Goal: Task Accomplishment & Management: Manage account settings

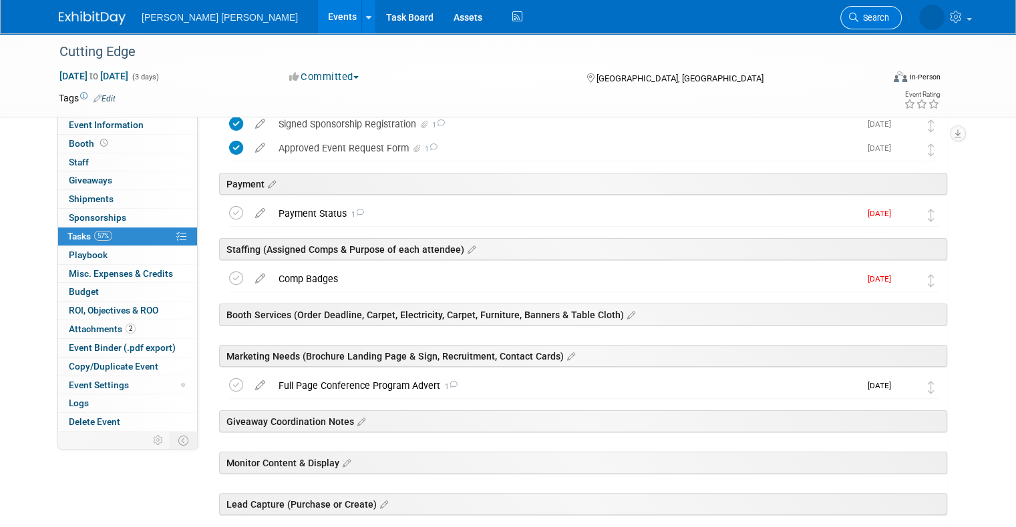
click at [884, 17] on span "Search" at bounding box center [873, 18] width 31 height 10
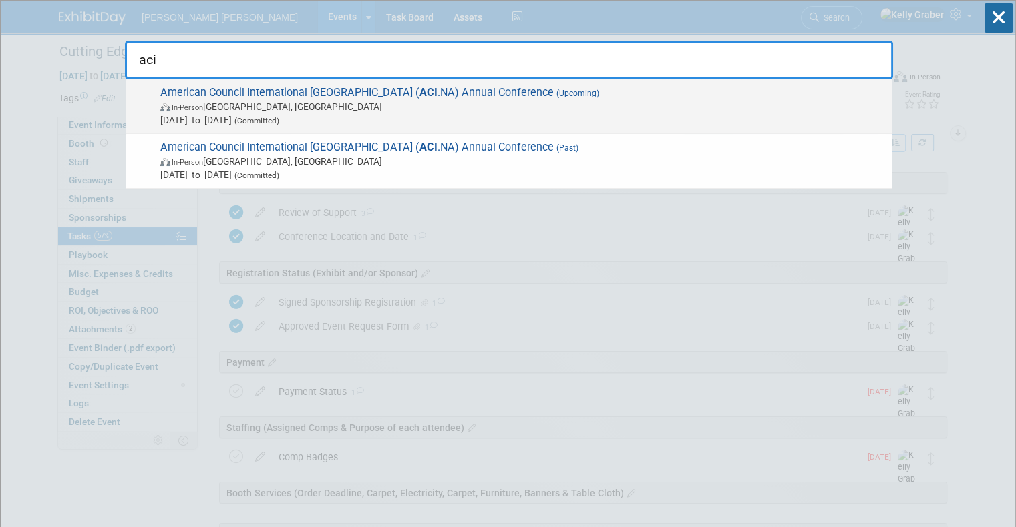
type input "aci"
click at [172, 114] on span "[DATE] to [DATE] (Committed)" at bounding box center [522, 120] width 724 height 13
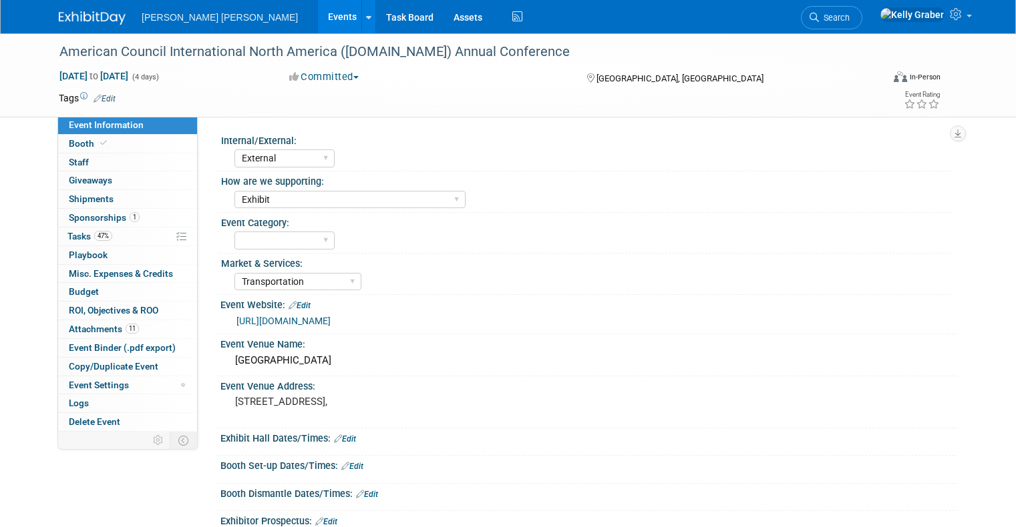
select select "External"
select select "Exhibit"
select select "Transportation"
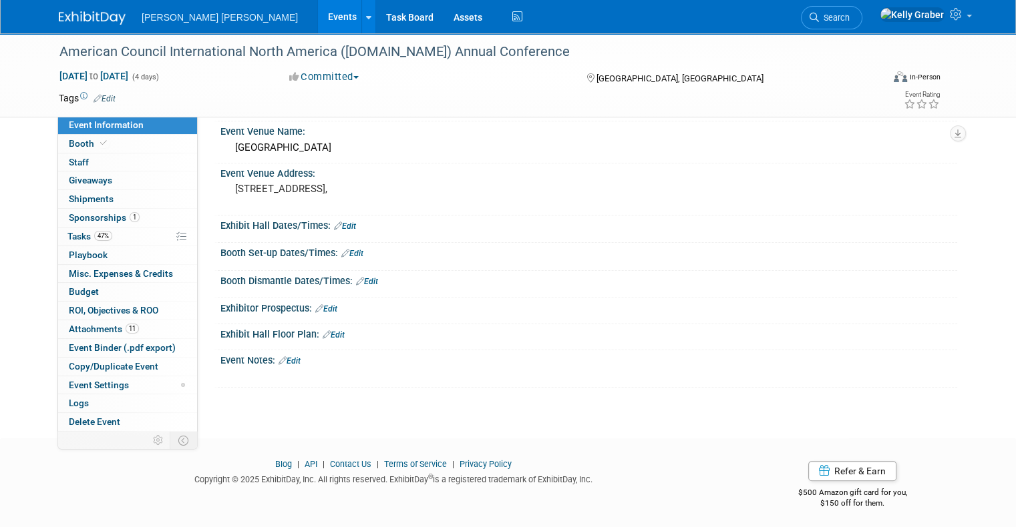
scroll to position [214, 0]
click at [58, 242] on link "47% Tasks 47%" at bounding box center [127, 237] width 139 height 18
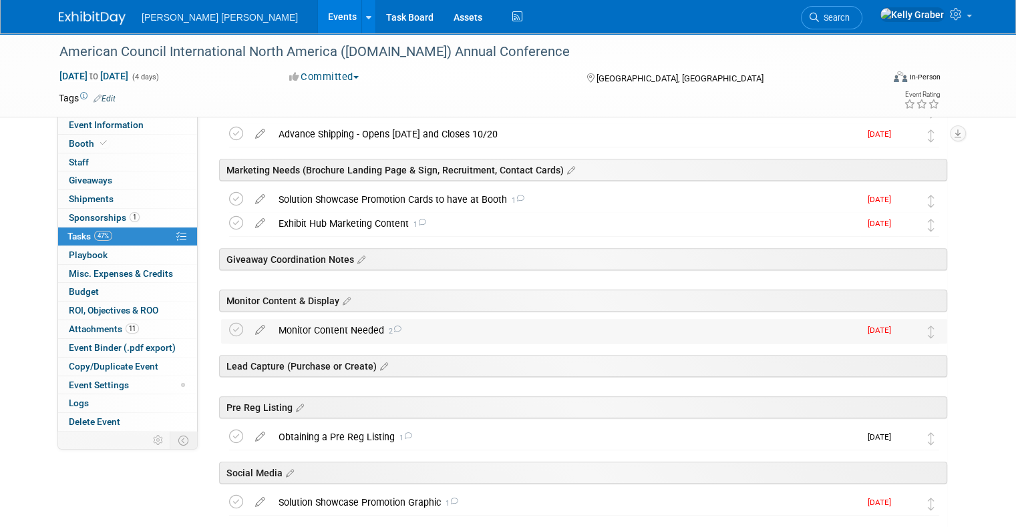
scroll to position [534, 0]
click at [320, 322] on div "Monitor Content Needed 2" at bounding box center [566, 329] width 588 height 23
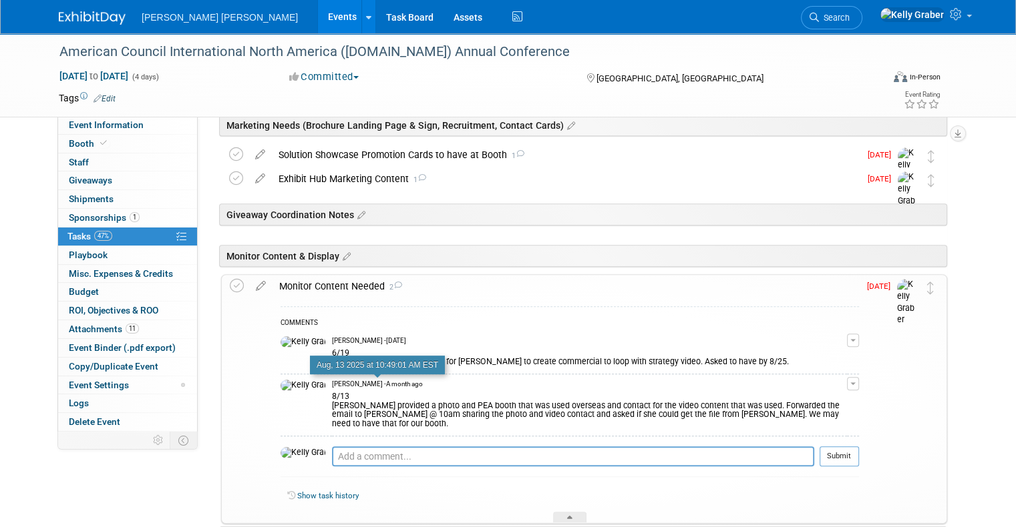
scroll to position [601, 0]
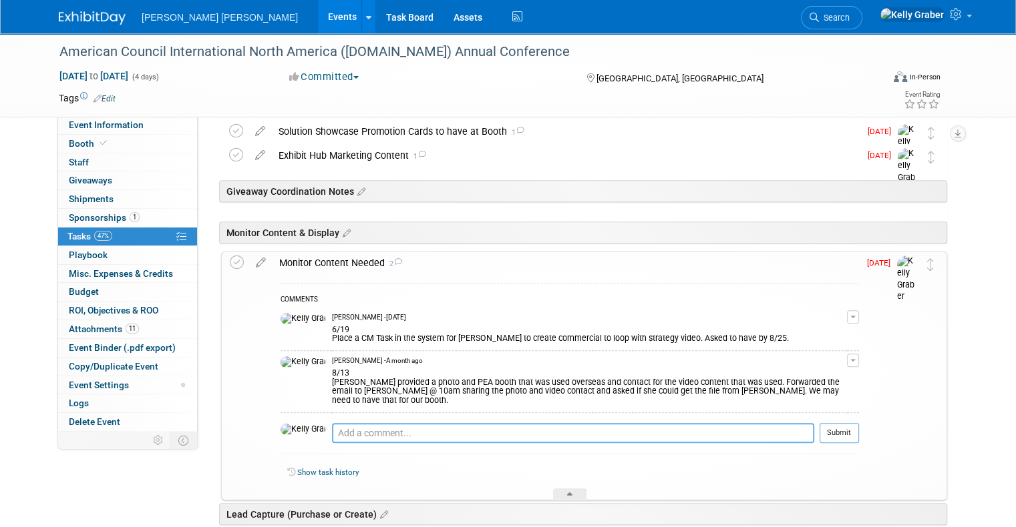
click at [342, 423] on textarea at bounding box center [573, 433] width 482 height 20
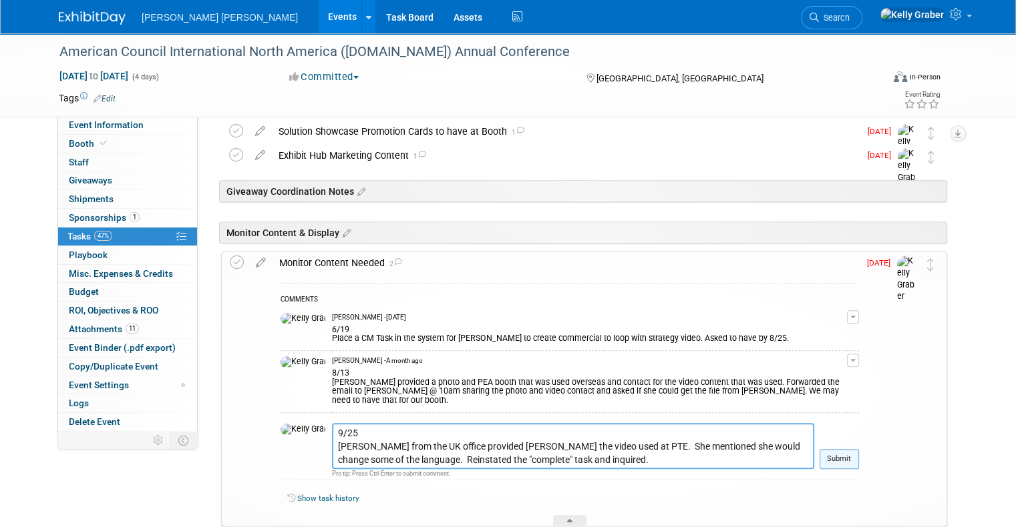
type textarea "9/25 [PERSON_NAME] from the UK office provided [PERSON_NAME] the video used at …"
click at [856, 449] on button "Submit" at bounding box center [838, 459] width 39 height 20
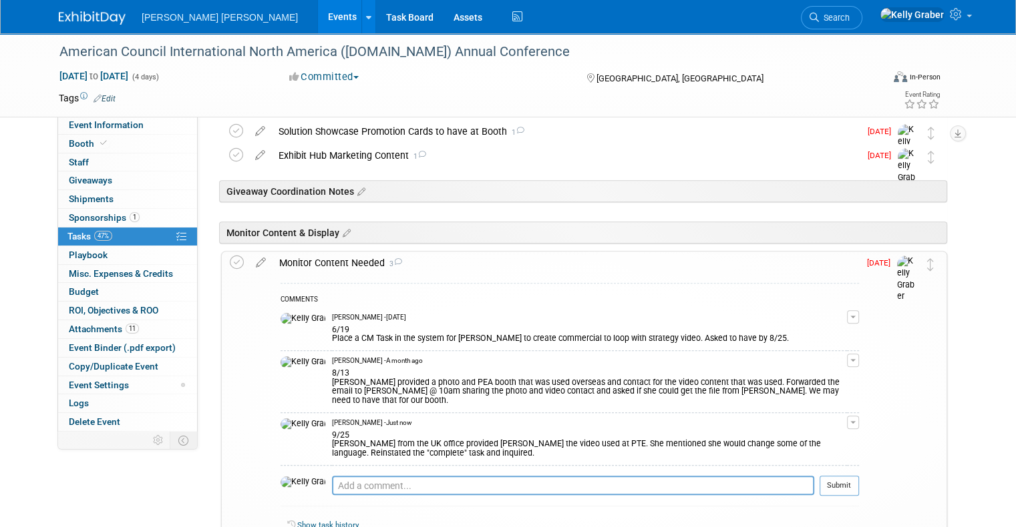
click at [249, 260] on icon at bounding box center [260, 260] width 23 height 17
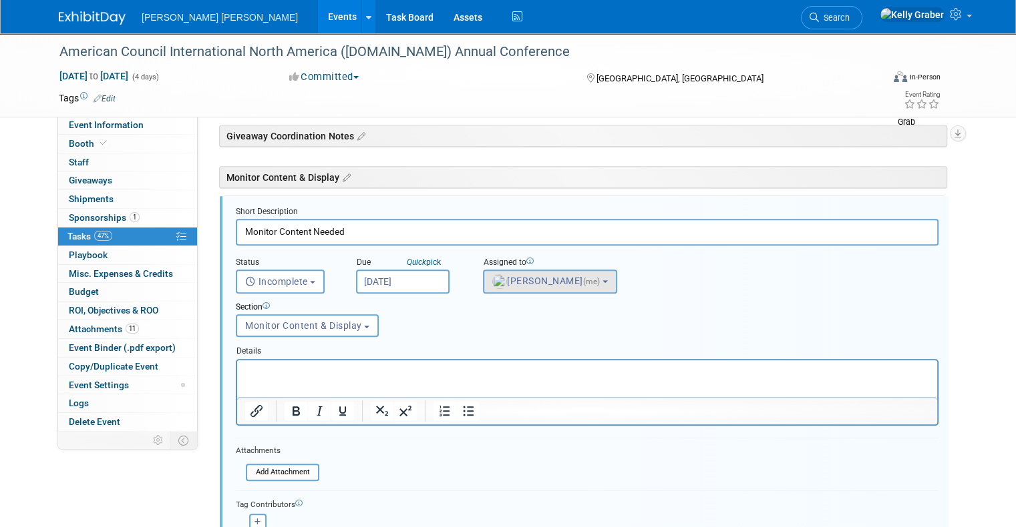
scroll to position [0, 0]
click at [382, 278] on input "[DATE]" at bounding box center [402, 281] width 93 height 24
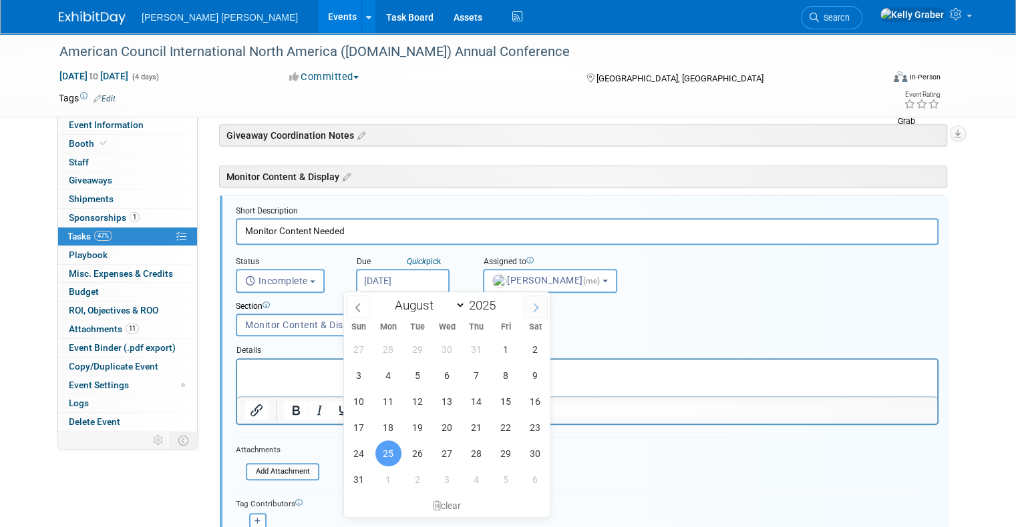
click at [537, 310] on icon at bounding box center [535, 307] width 9 height 9
select select "9"
click at [502, 371] on span "10" at bounding box center [506, 376] width 26 height 26
type input "[DATE]"
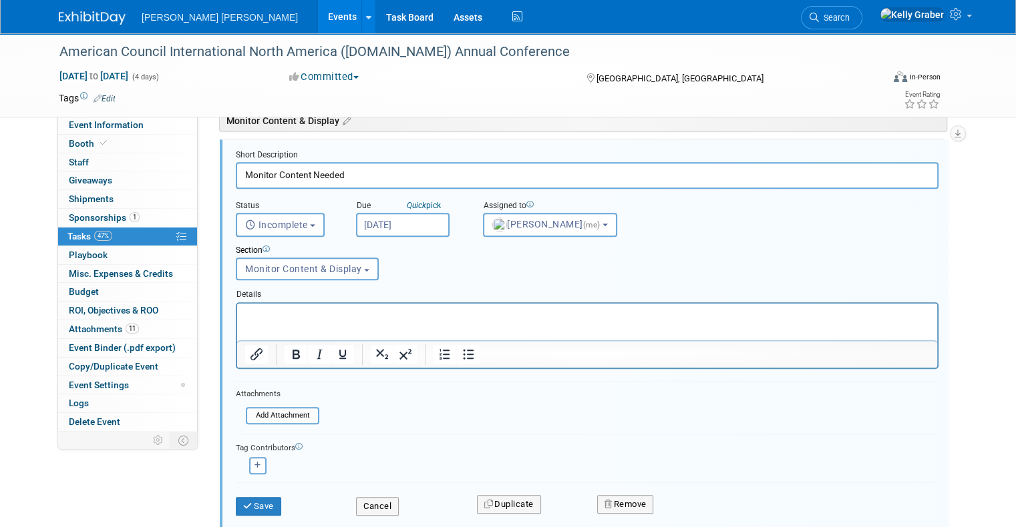
scroll to position [791, 0]
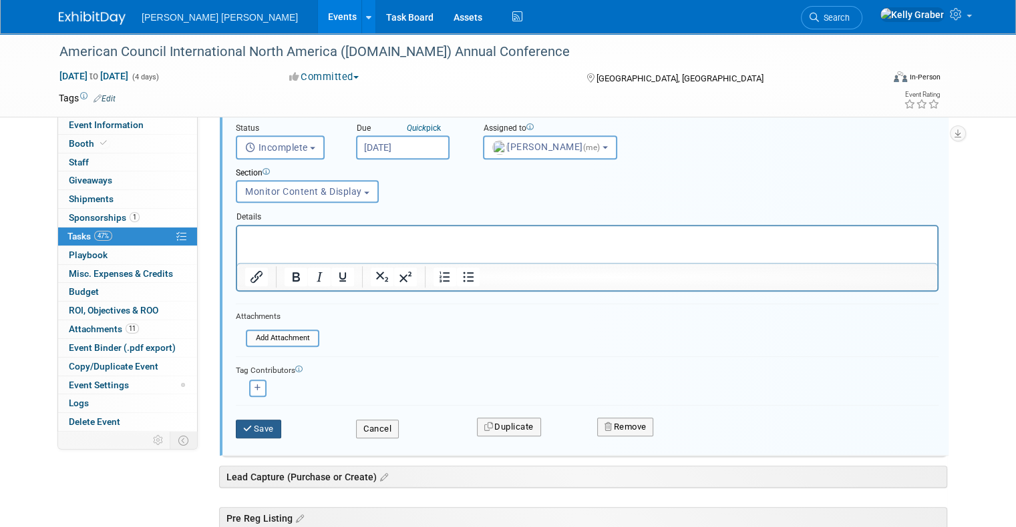
click at [258, 429] on button "Save" at bounding box center [258, 429] width 45 height 19
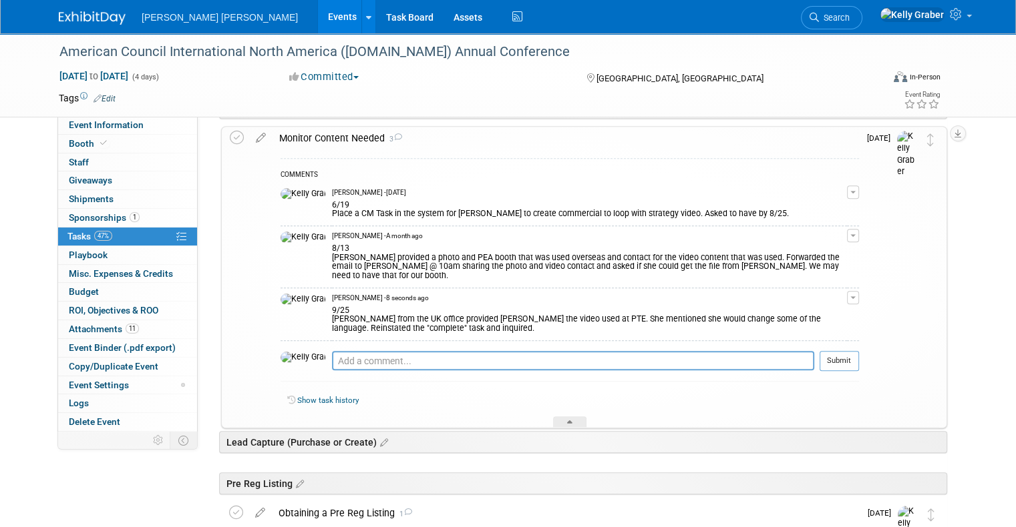
scroll to position [857, 0]
